Goal: Task Accomplishment & Management: Use online tool/utility

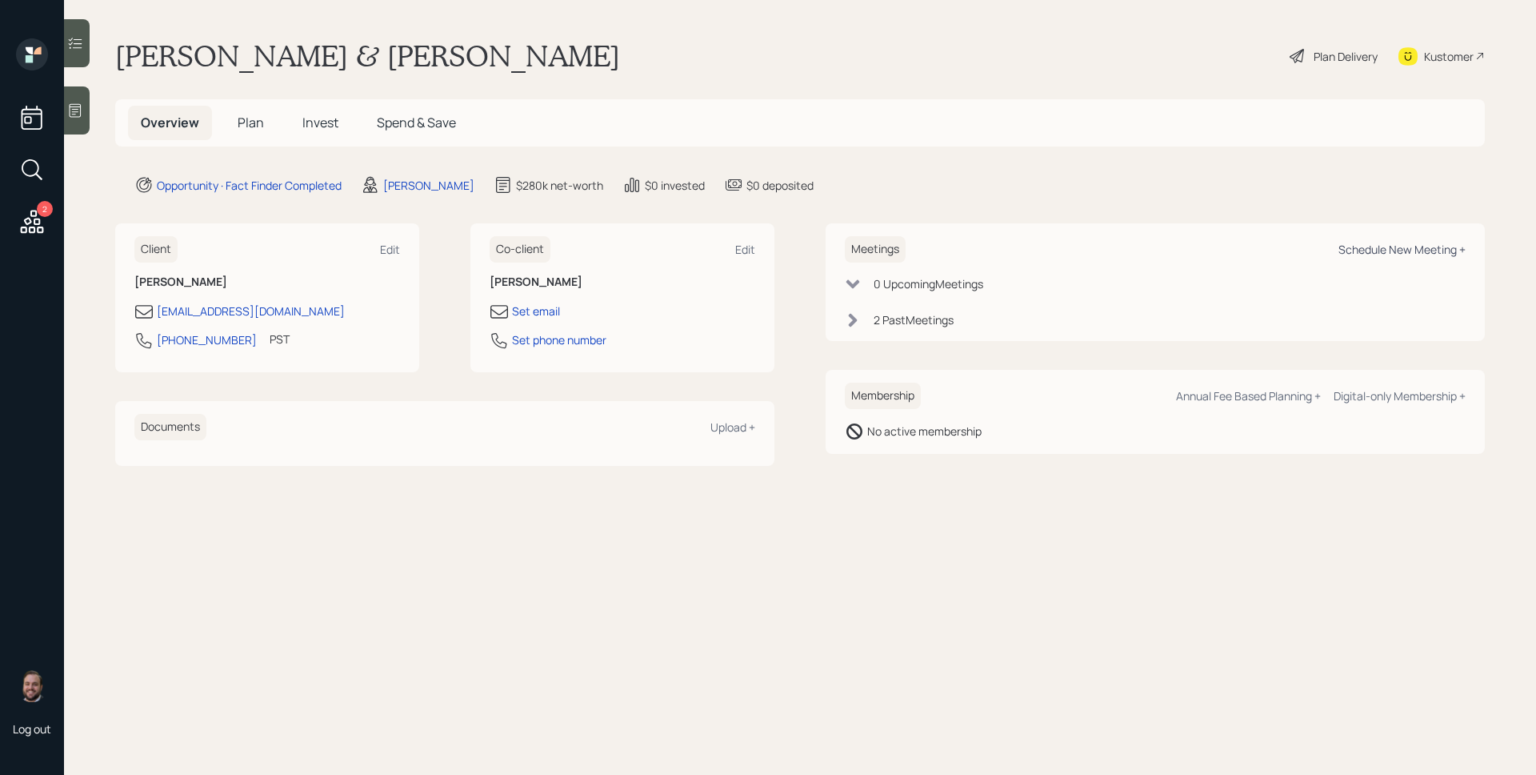
click at [1408, 253] on div "Schedule New Meeting +" at bounding box center [1402, 249] width 127 height 15
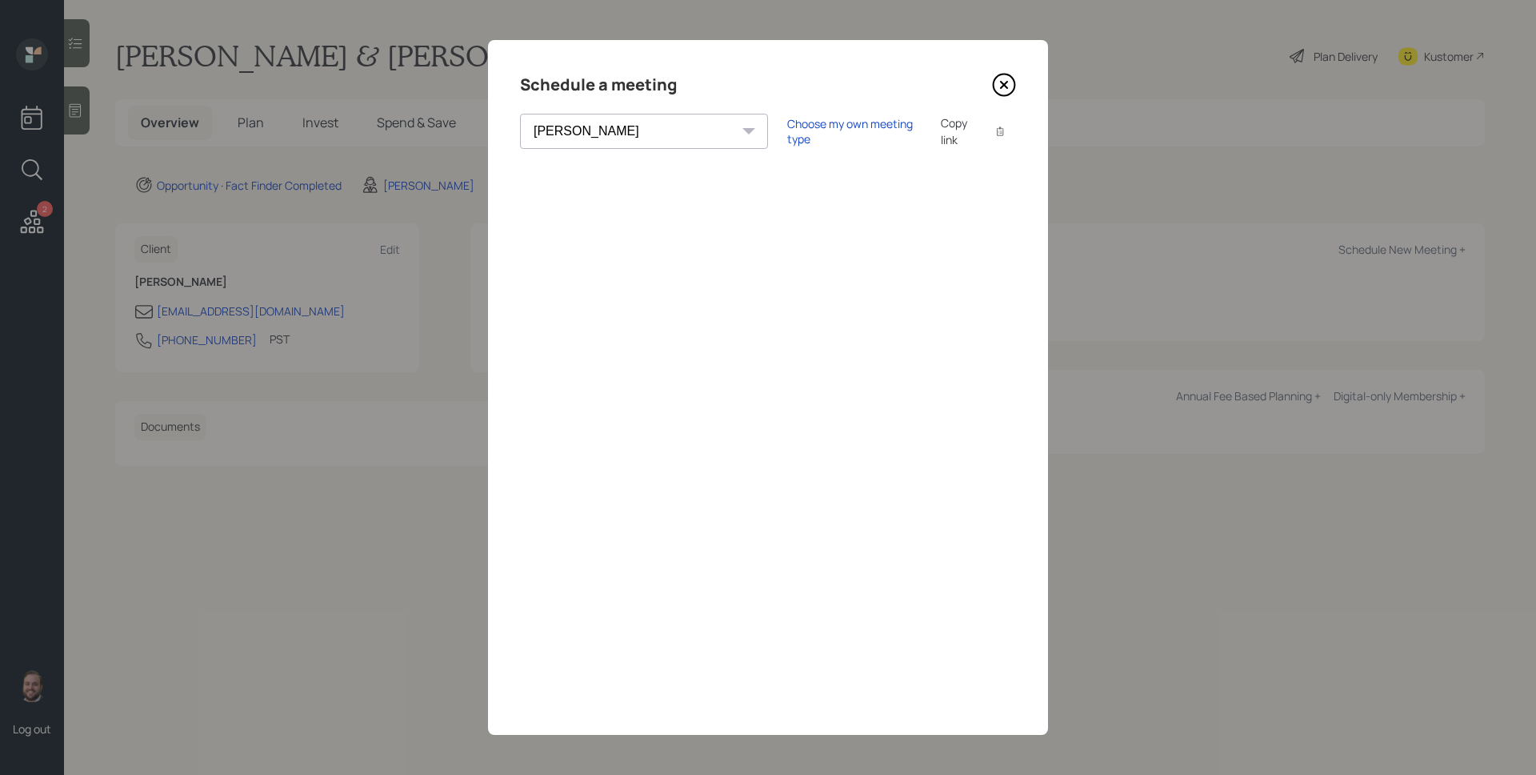
click at [572, 133] on select "[PERSON_NAME] [PERSON_NAME] [PERSON_NAME] [PERSON_NAME] [PERSON_NAME] [PERSON_N…" at bounding box center [644, 131] width 248 height 35
select select "ef6b64e1-8f62-4a74-b865-a7df4b35b836"
click at [520, 114] on select "[PERSON_NAME] [PERSON_NAME] [PERSON_NAME] [PERSON_NAME] [PERSON_NAME] [PERSON_N…" at bounding box center [644, 131] width 248 height 35
drag, startPoint x: 1015, startPoint y: 79, endPoint x: 998, endPoint y: 86, distance: 19.0
click at [1015, 79] on icon at bounding box center [1004, 85] width 24 height 24
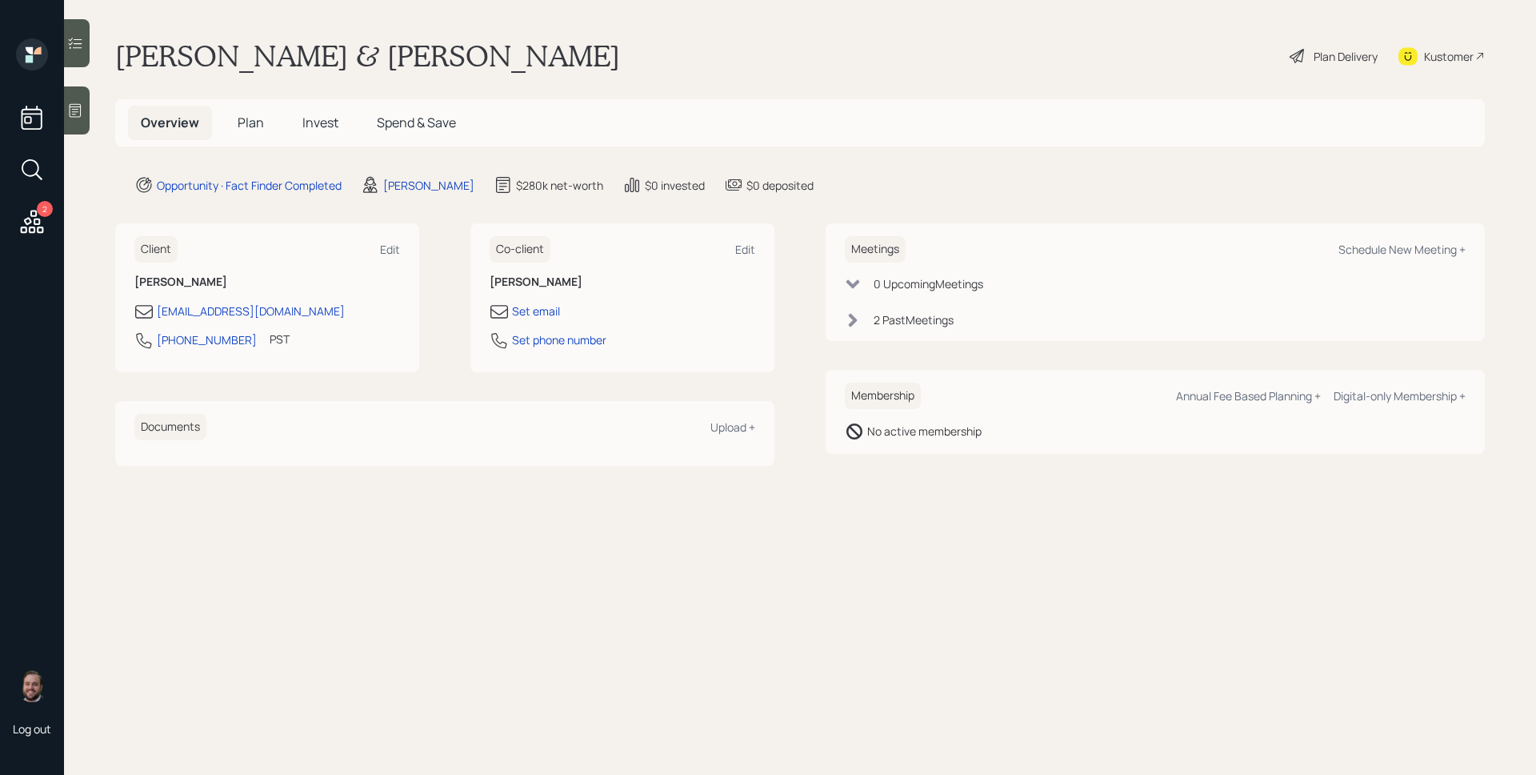
click at [16, 222] on div "2" at bounding box center [32, 139] width 38 height 202
click at [22, 226] on icon at bounding box center [32, 221] width 29 height 29
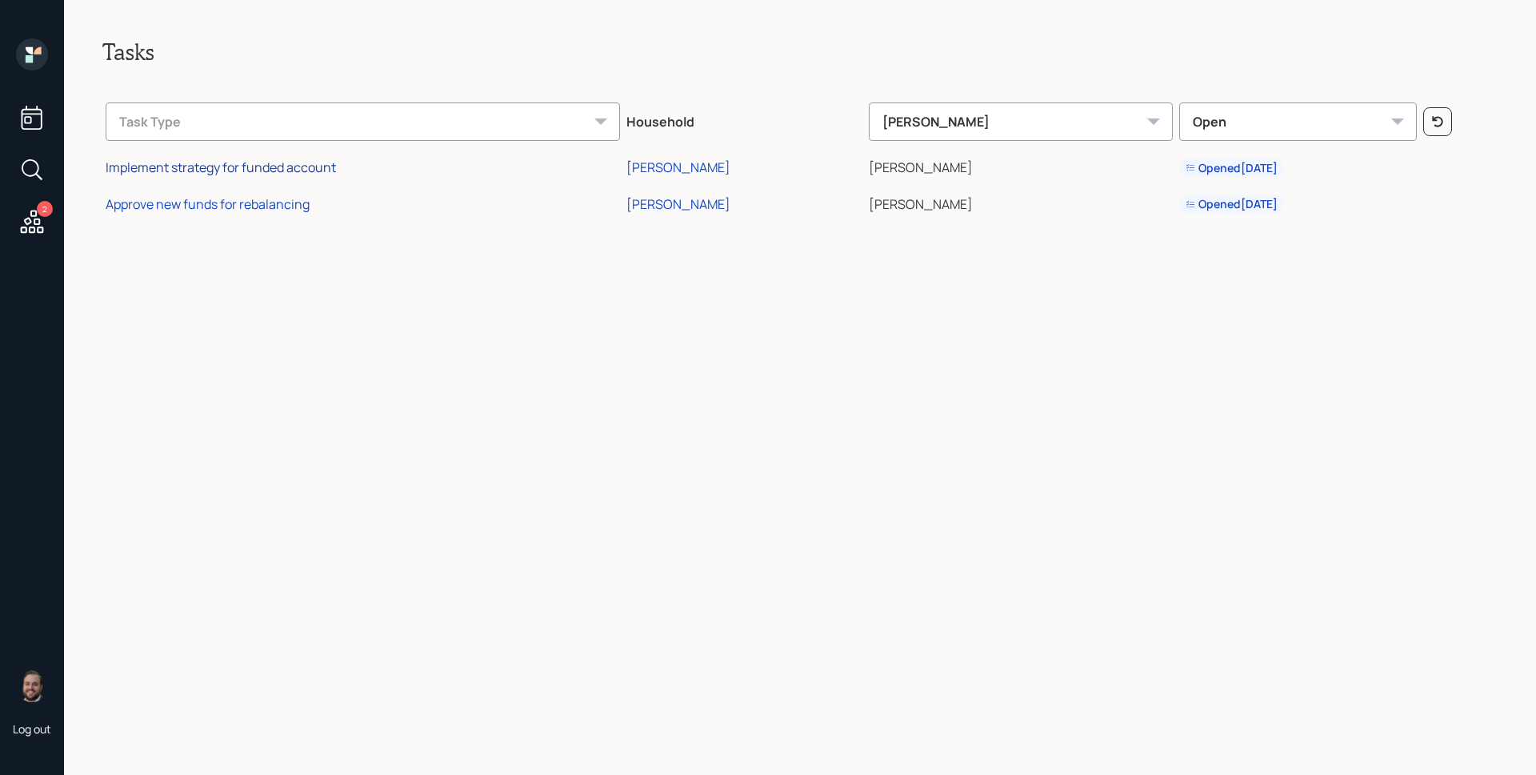
click at [301, 165] on div "Implement strategy for funded account" at bounding box center [221, 167] width 230 height 18
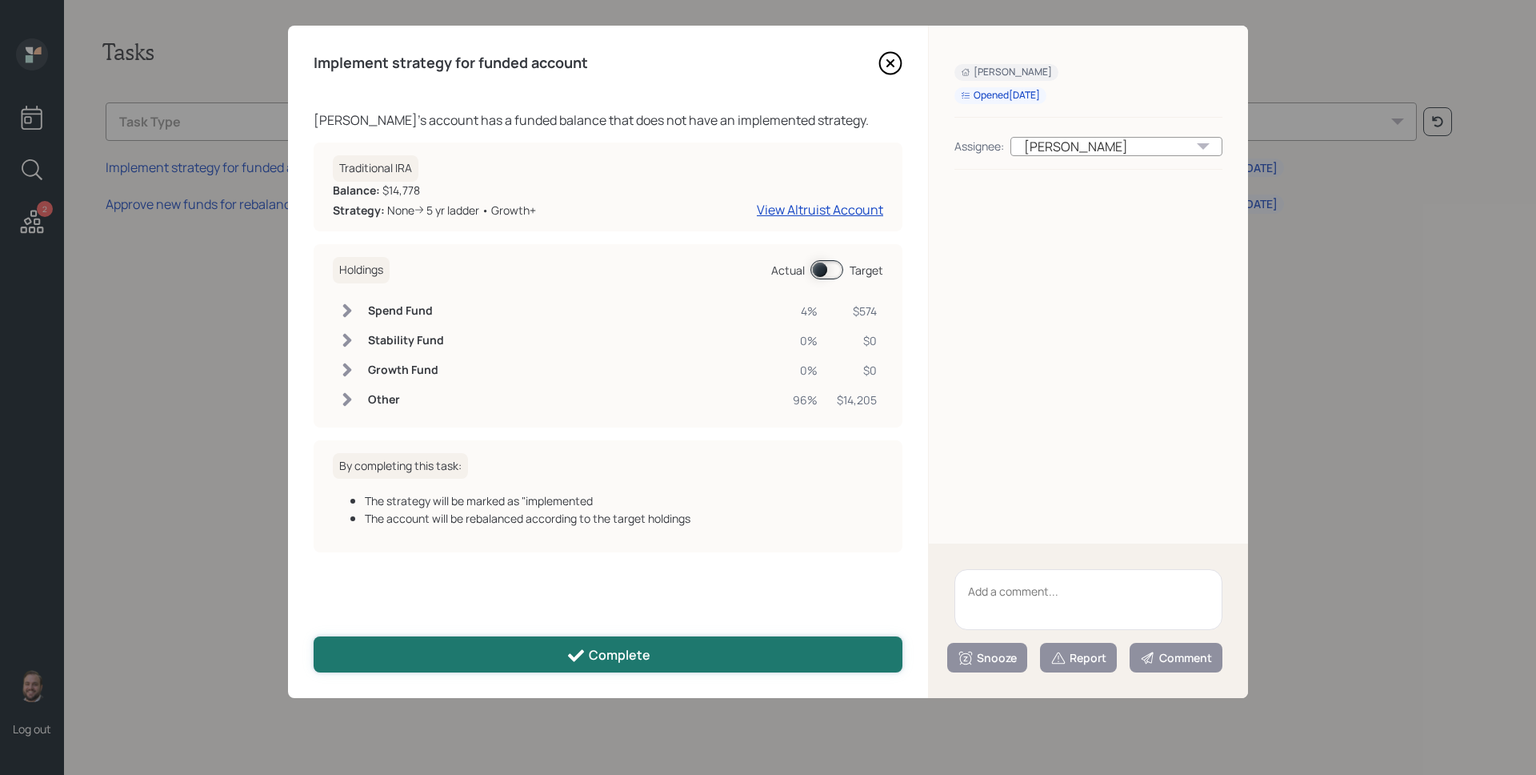
click at [621, 641] on button "Complete" at bounding box center [608, 654] width 589 height 36
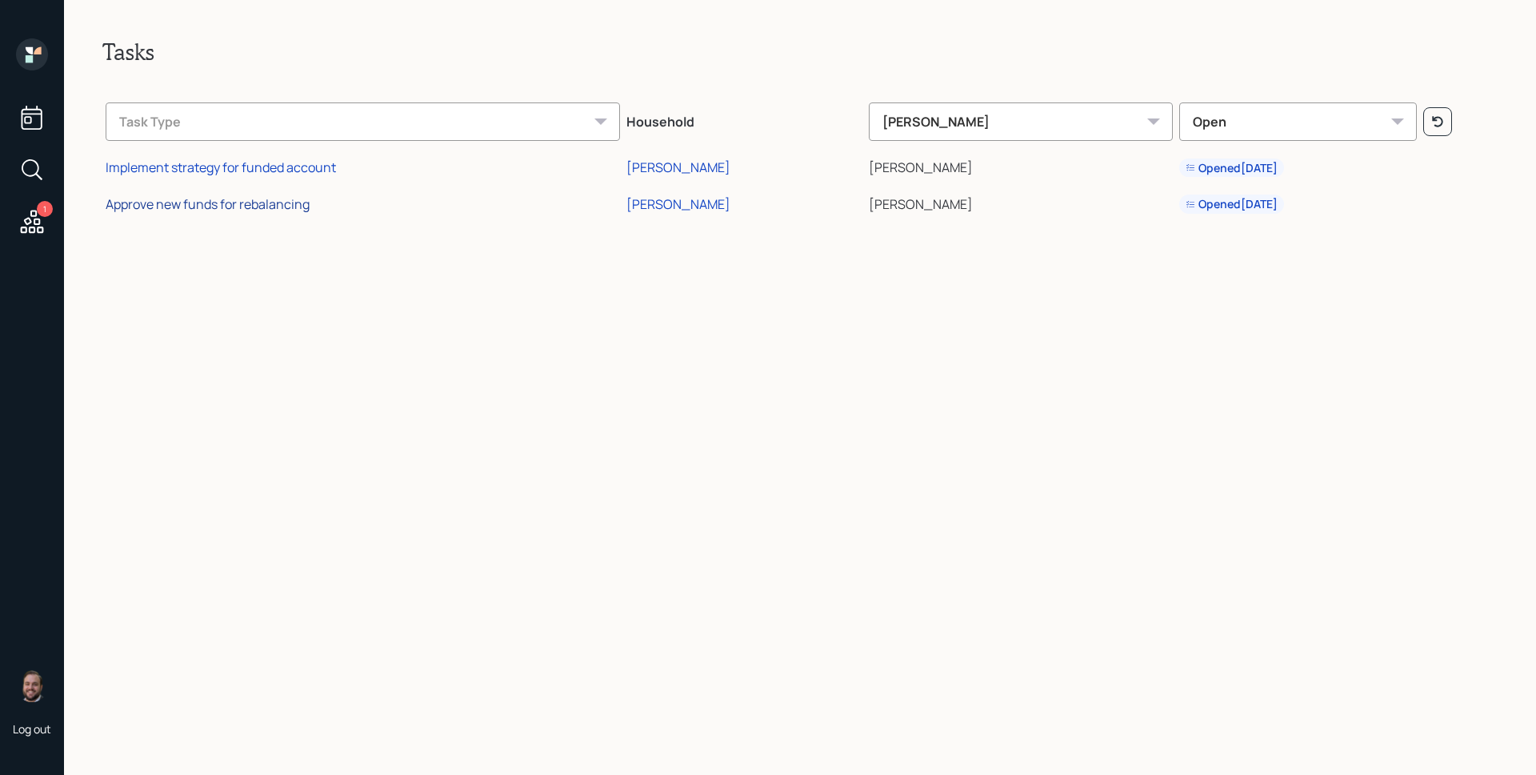
click at [247, 210] on div "Approve new funds for rebalancing" at bounding box center [208, 204] width 204 height 18
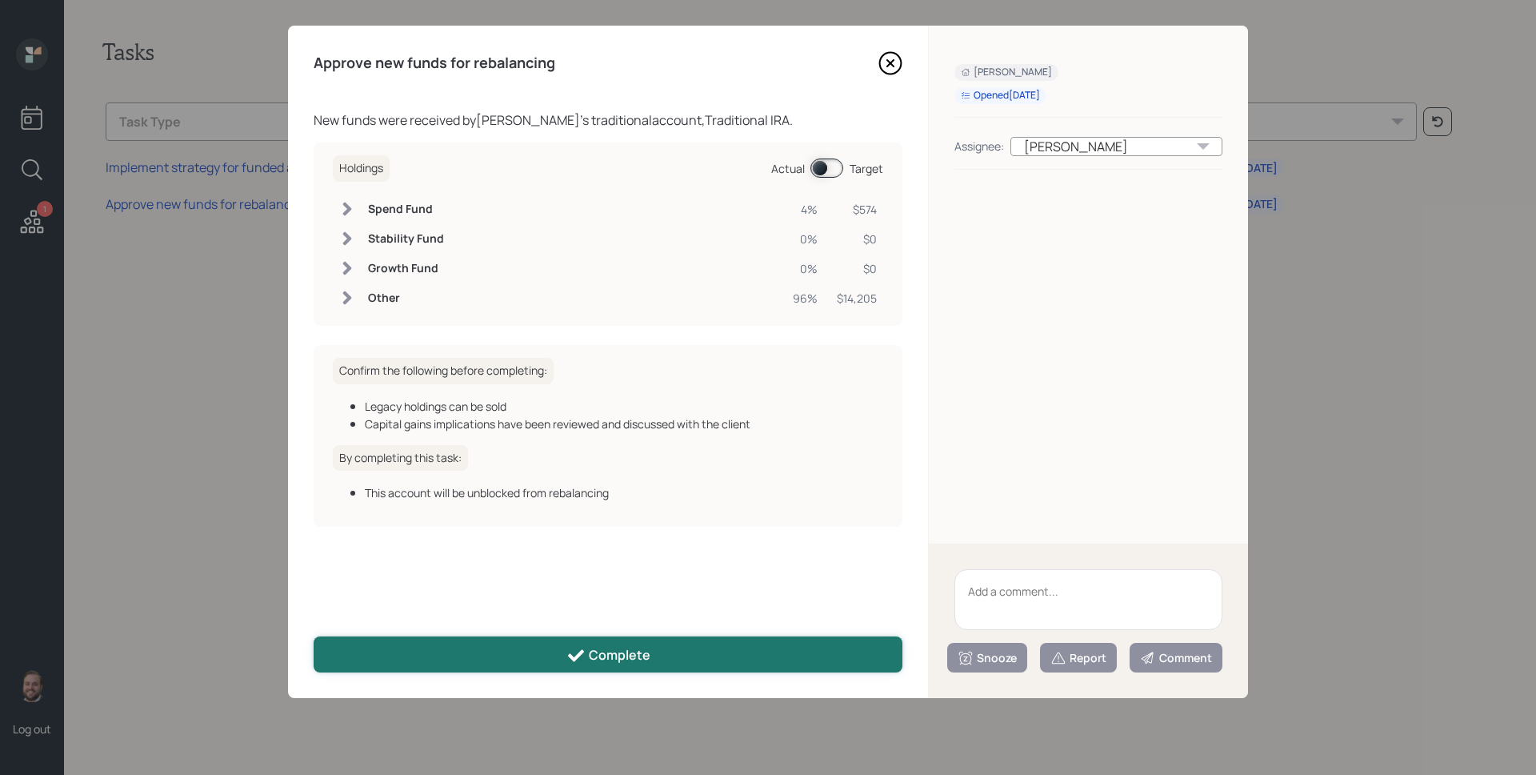
click at [640, 660] on div "Complete" at bounding box center [609, 655] width 84 height 19
